Goal: Navigation & Orientation: Find specific page/section

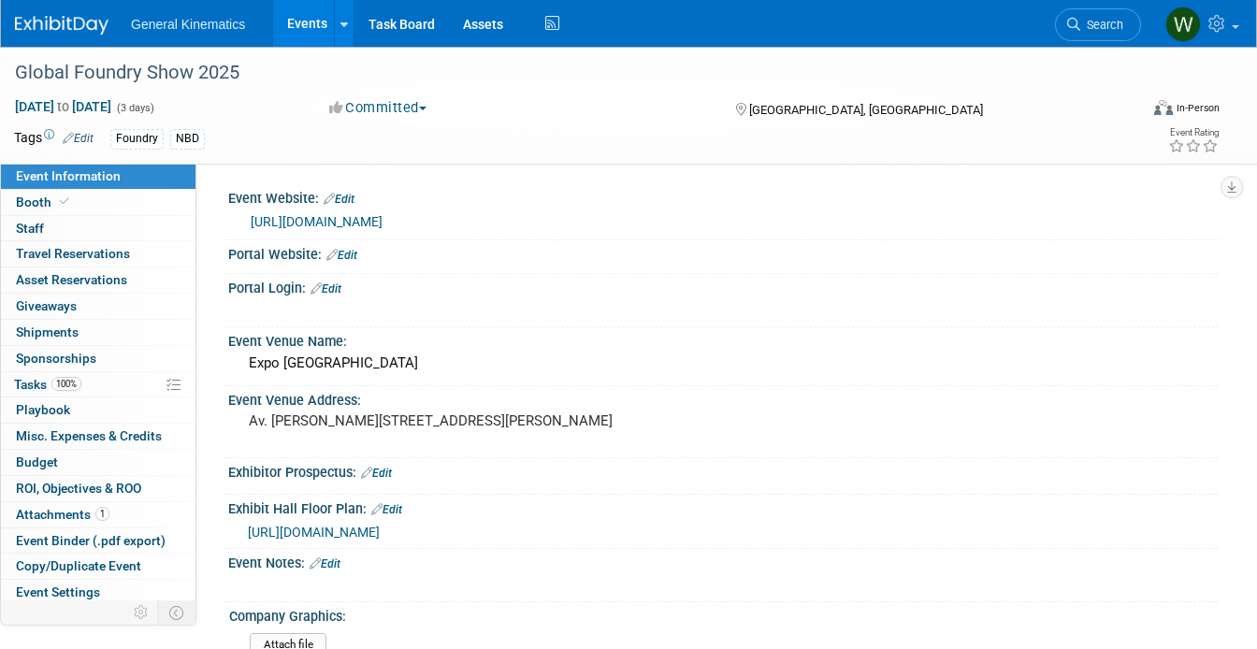
click at [62, 36] on div "General Kinematics Events Add Event Bulk Upload Events Shareable Event Boards R…" at bounding box center [617, 23] width 1204 height 47
click at [52, 22] on img at bounding box center [62, 25] width 94 height 19
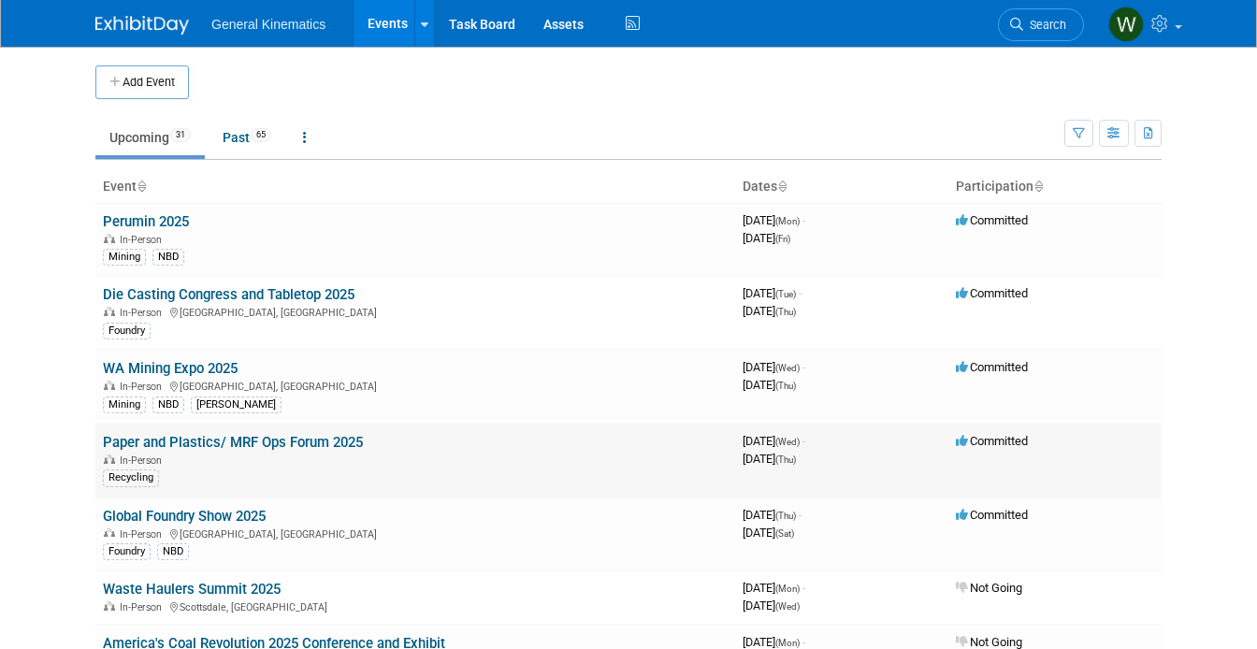
click at [160, 442] on link "Paper and Plastics/ MRF Ops Forum 2025" at bounding box center [233, 442] width 260 height 17
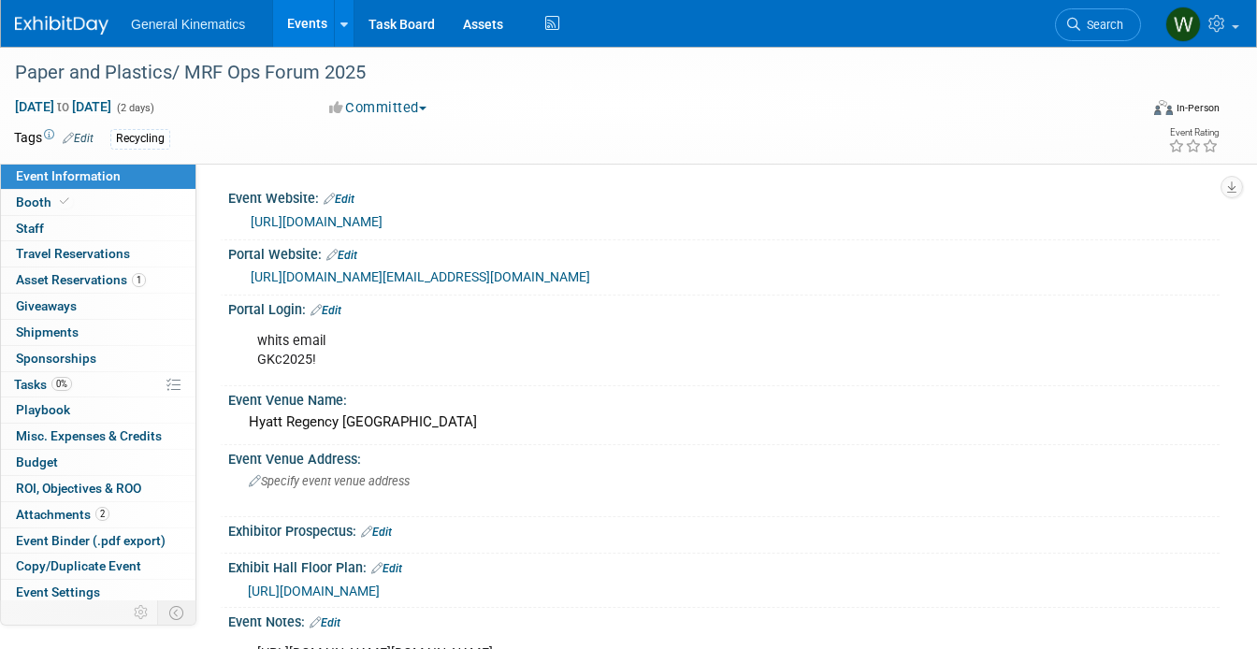
click at [291, 284] on link "[URL][DOMAIN_NAME][EMAIL_ADDRESS][DOMAIN_NAME]" at bounding box center [421, 276] width 340 height 15
